Goal: Information Seeking & Learning: Learn about a topic

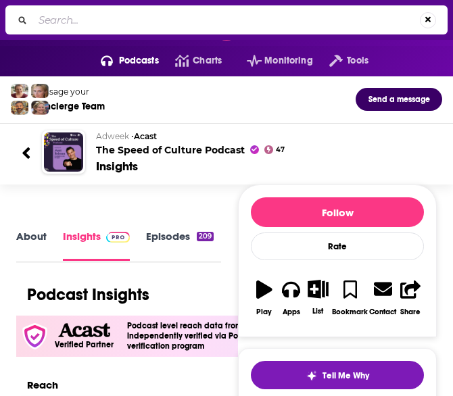
click at [377, 28] on input "Search..." at bounding box center [226, 20] width 386 height 22
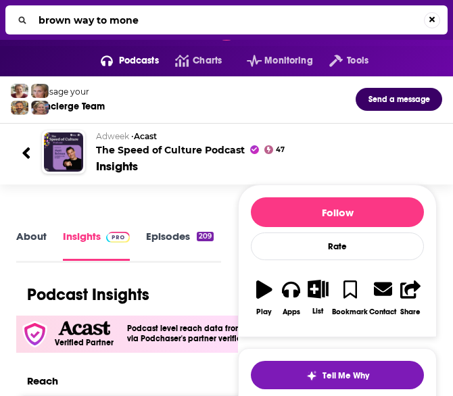
type input "brown way to money"
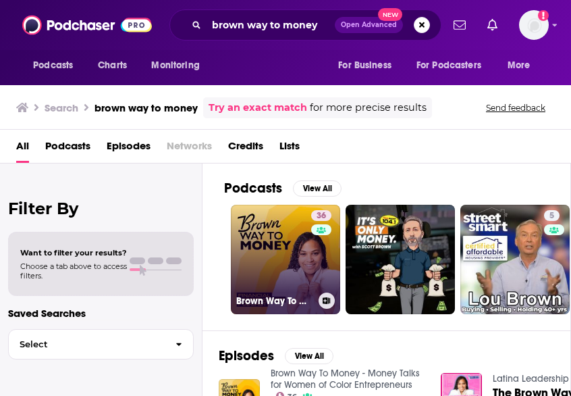
click at [289, 252] on link "36 Brown Way To Money - Money Talks for Women of Color Entrepreneurs" at bounding box center [285, 259] width 109 height 109
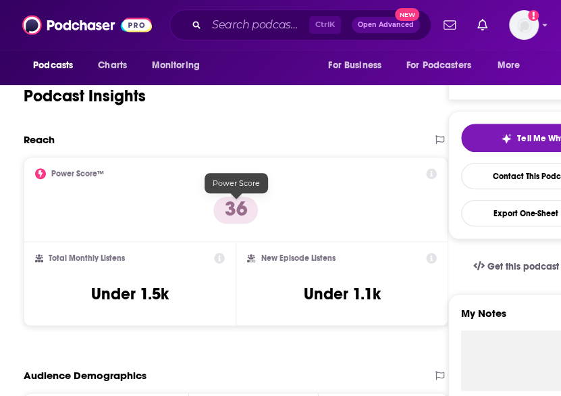
scroll to position [255, 0]
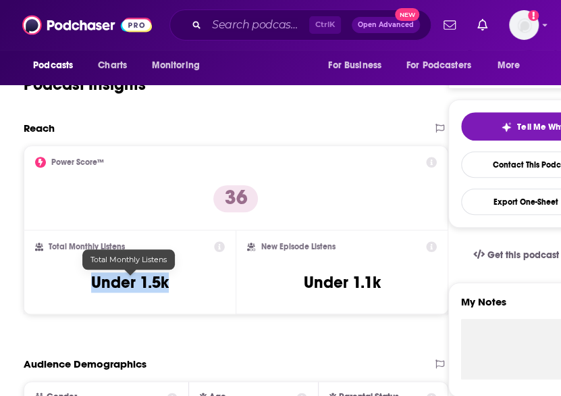
drag, startPoint x: 172, startPoint y: 282, endPoint x: 91, endPoint y: 283, distance: 80.4
click at [91, 283] on div "Total Monthly Listens Under 1.5k" at bounding box center [130, 272] width 190 height 62
copy h3 "Under 1.5k"
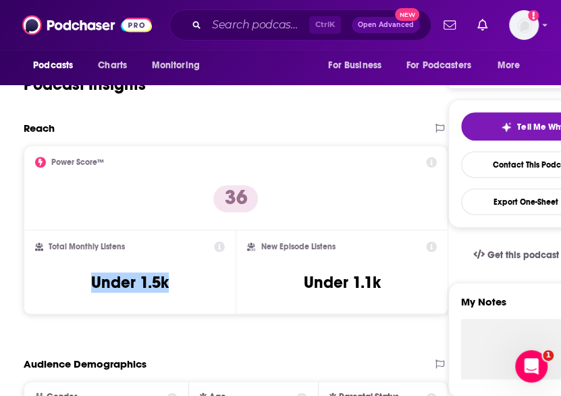
scroll to position [0, 0]
click at [452, 295] on label "My Notes" at bounding box center [532, 307] width 143 height 24
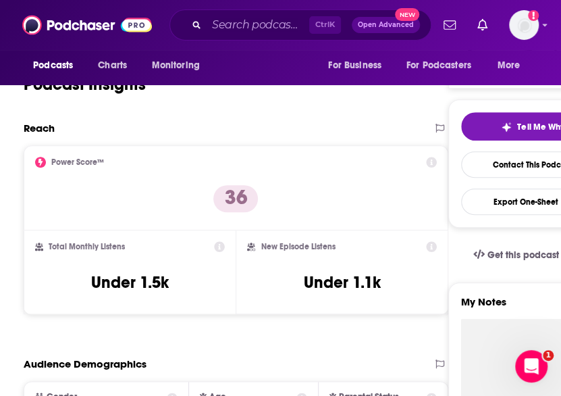
click at [452, 319] on textarea "My Notes" at bounding box center [532, 400] width 143 height 162
click at [452, 297] on label "My Notes" at bounding box center [532, 307] width 143 height 24
click at [452, 319] on textarea "My Notes" at bounding box center [532, 400] width 143 height 162
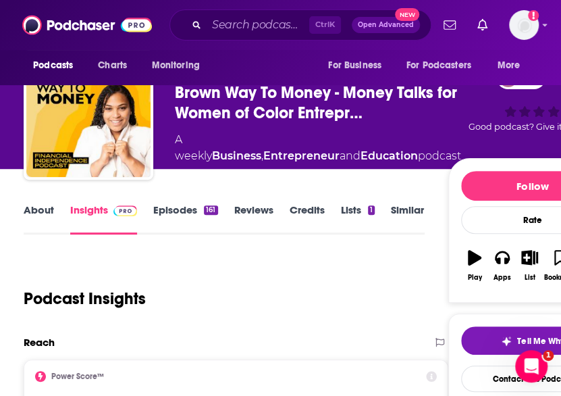
scroll to position [30, 0]
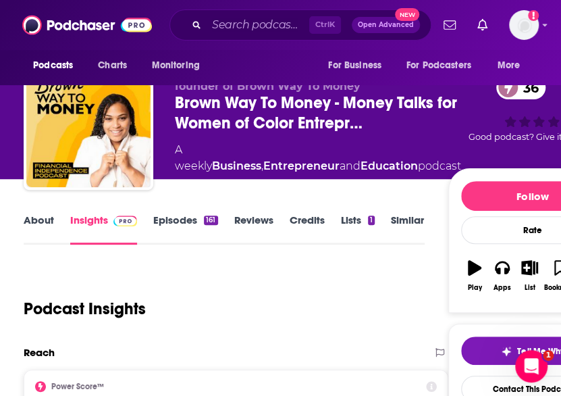
click at [452, 168] on div "Follow Rate Play Apps List Bookmark Share" at bounding box center [533, 240] width 169 height 145
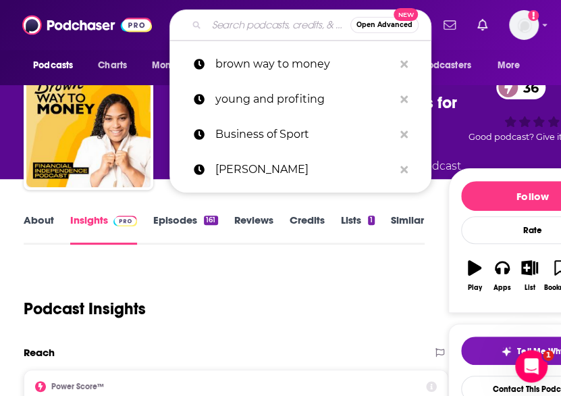
click at [265, 25] on input "Search podcasts, credits, & more..." at bounding box center [279, 25] width 144 height 22
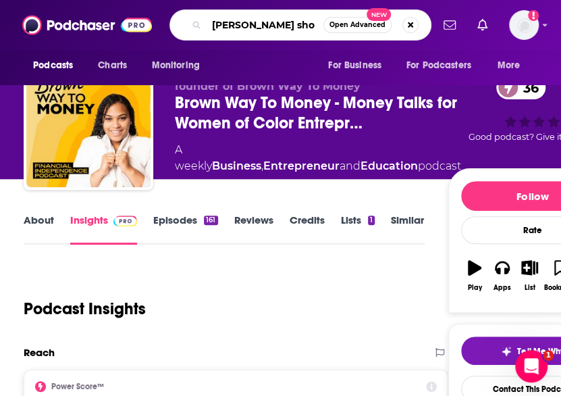
type input "[PERSON_NAME] show"
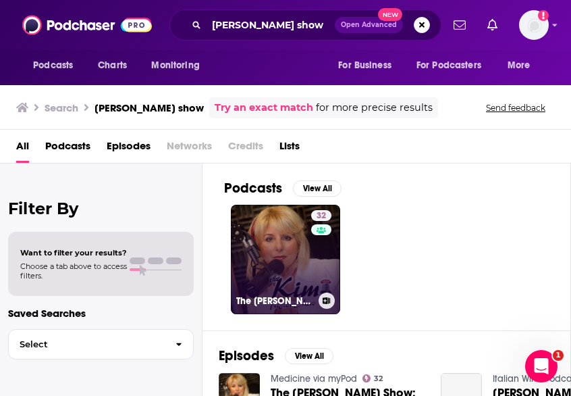
click at [259, 238] on link "32 The [PERSON_NAME] Show" at bounding box center [285, 259] width 109 height 109
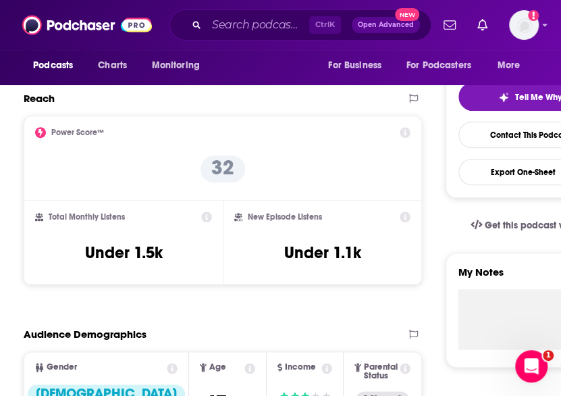
scroll to position [285, 0]
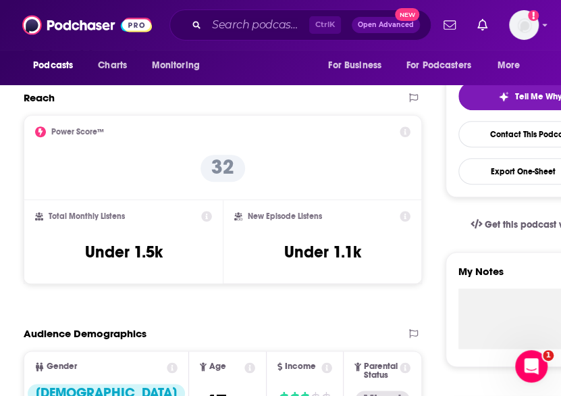
click at [452, 188] on div "Tell Me Why Contact This Podcast Export One-Sheet" at bounding box center [530, 133] width 169 height 128
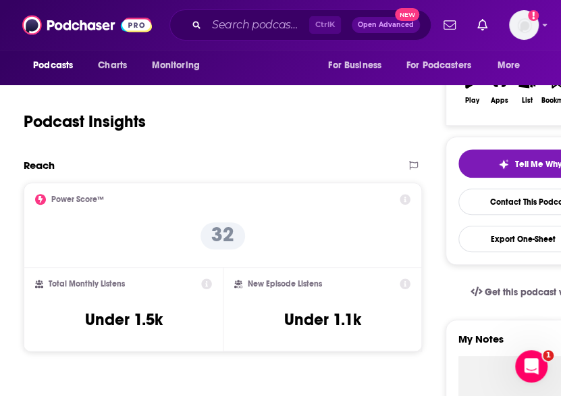
scroll to position [218, 0]
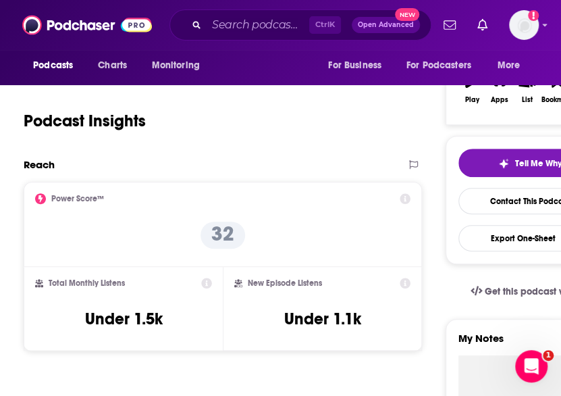
click at [403, 201] on icon at bounding box center [405, 198] width 11 height 11
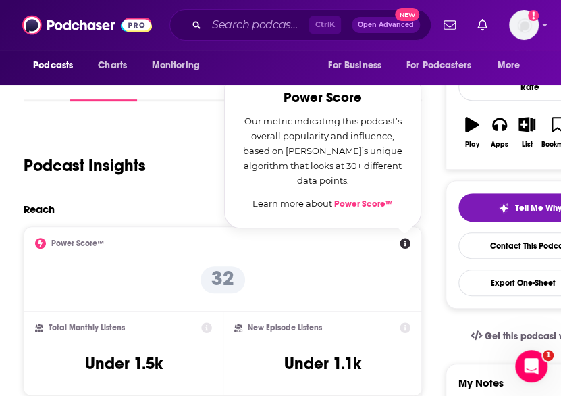
scroll to position [163, 0]
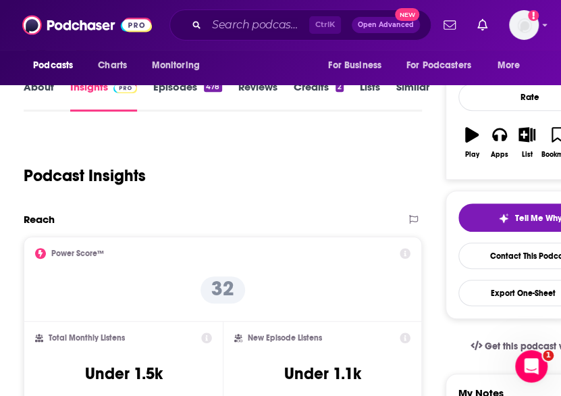
click at [410, 251] on icon at bounding box center [405, 253] width 11 height 11
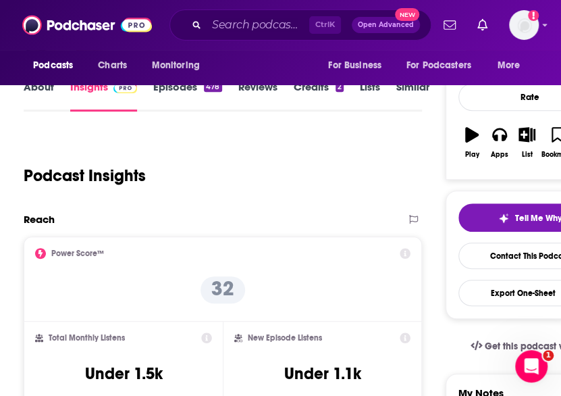
click at [403, 249] on icon at bounding box center [405, 253] width 11 height 11
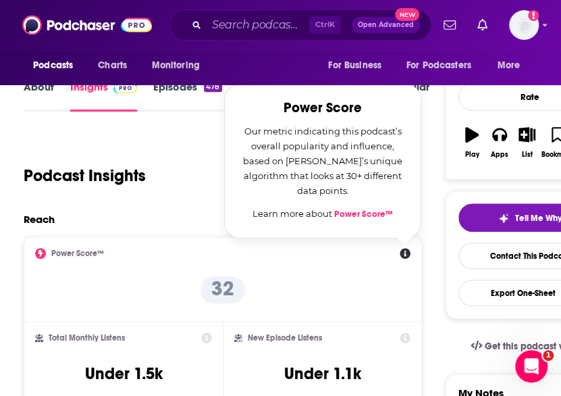
click at [201, 224] on div "Reach" at bounding box center [209, 219] width 371 height 13
